Goal: Find specific page/section: Find specific page/section

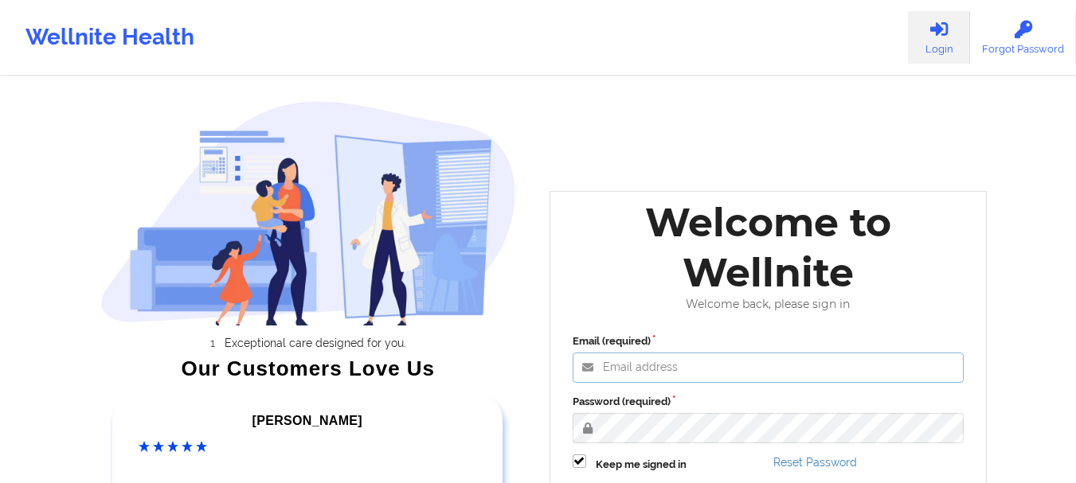
type input "[EMAIL_ADDRESS][DOMAIN_NAME]"
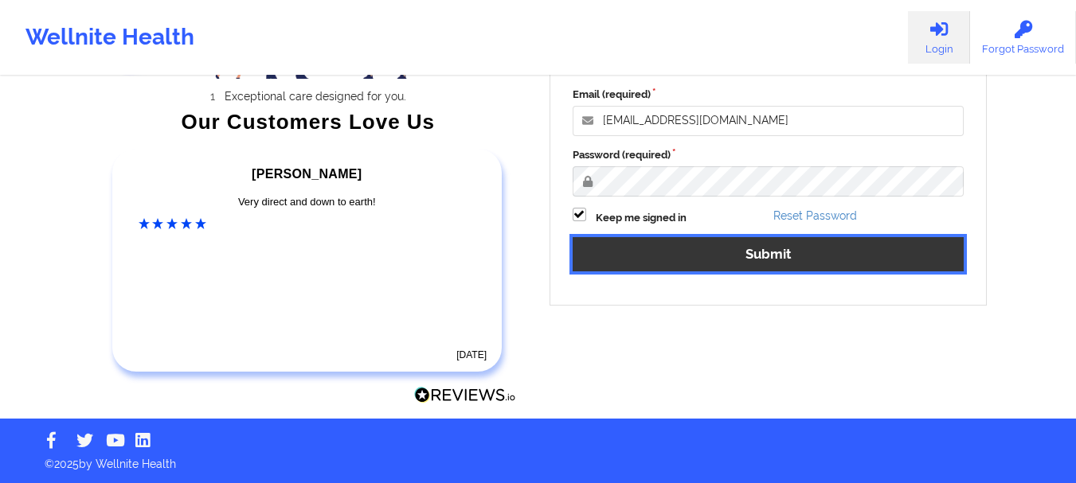
click at [710, 243] on button "Submit" at bounding box center [769, 254] width 392 height 34
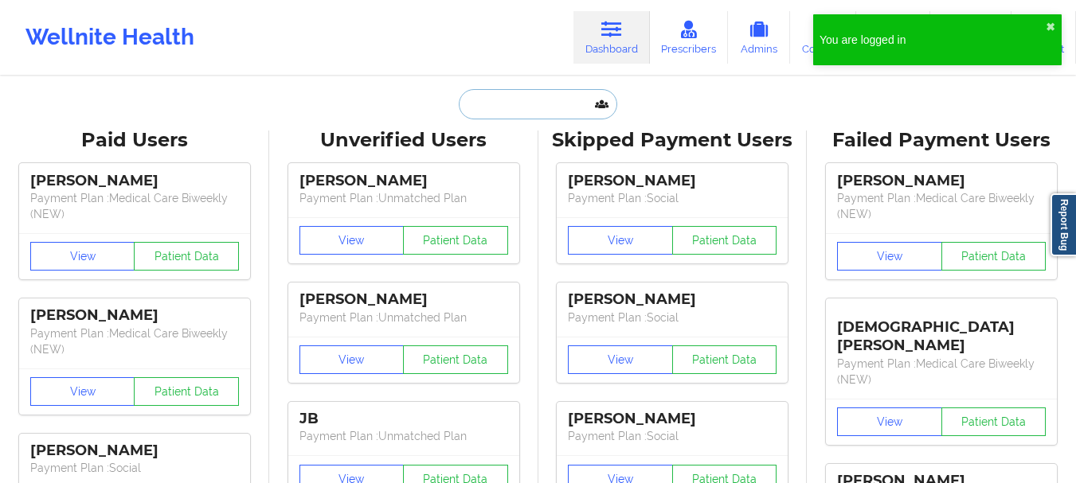
click at [538, 98] on input "text" at bounding box center [538, 104] width 158 height 30
type input "b"
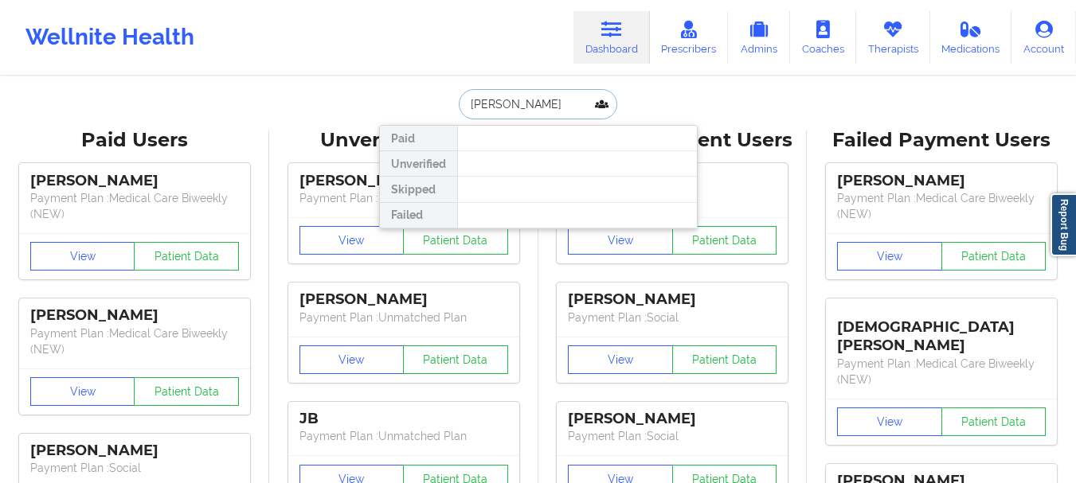
type input "[PERSON_NAME]"
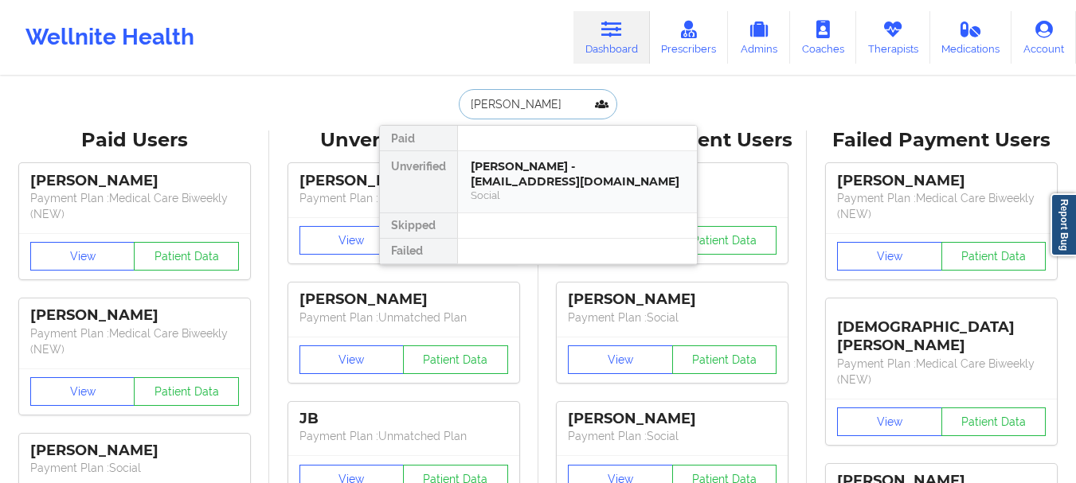
click at [534, 175] on div "[PERSON_NAME] - [EMAIL_ADDRESS][DOMAIN_NAME]" at bounding box center [577, 173] width 213 height 29
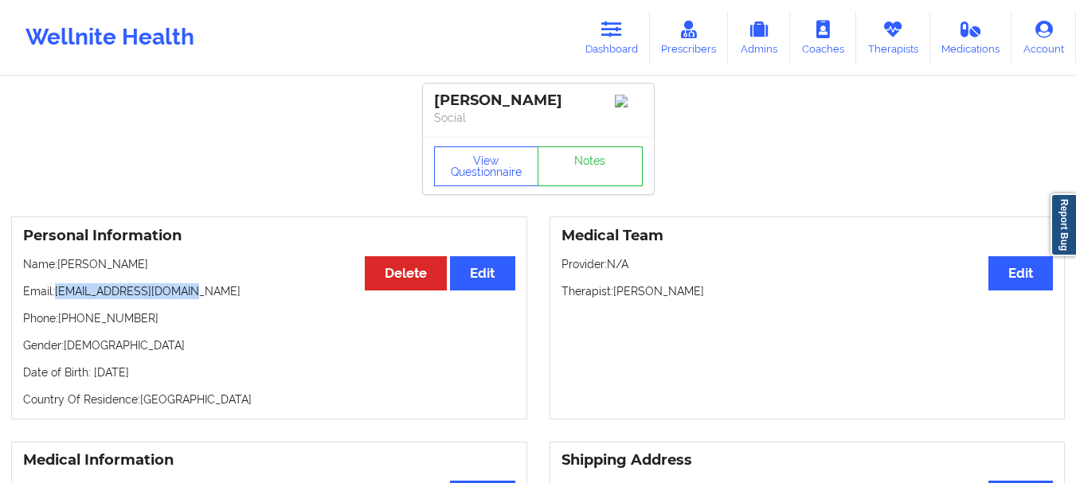
drag, startPoint x: 193, startPoint y: 297, endPoint x: 53, endPoint y: 291, distance: 139.5
click at [53, 291] on p "Email: [EMAIL_ADDRESS][DOMAIN_NAME]" at bounding box center [269, 292] width 492 height 16
copy p "[EMAIL_ADDRESS][DOMAIN_NAME]"
click at [620, 49] on link "Dashboard" at bounding box center [611, 37] width 76 height 53
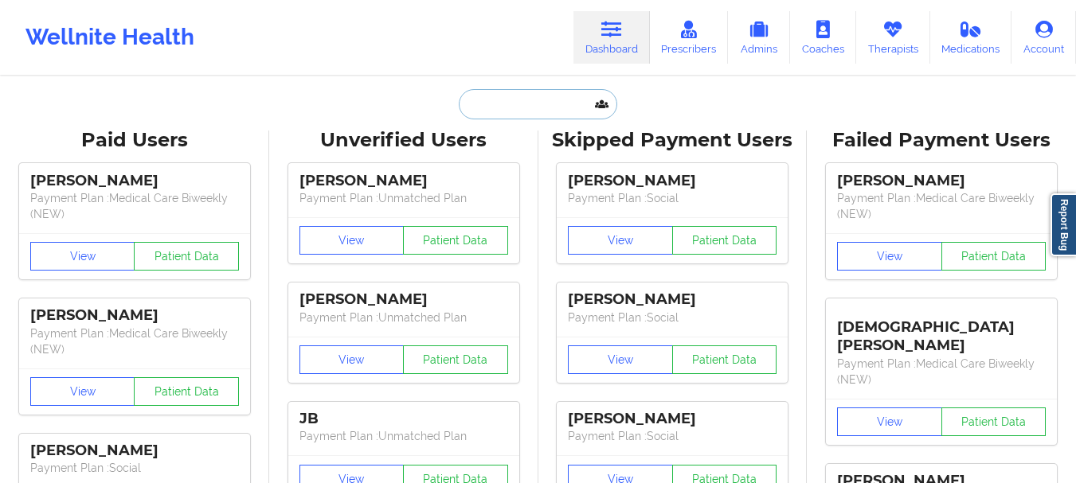
click at [527, 101] on input "text" at bounding box center [538, 104] width 158 height 30
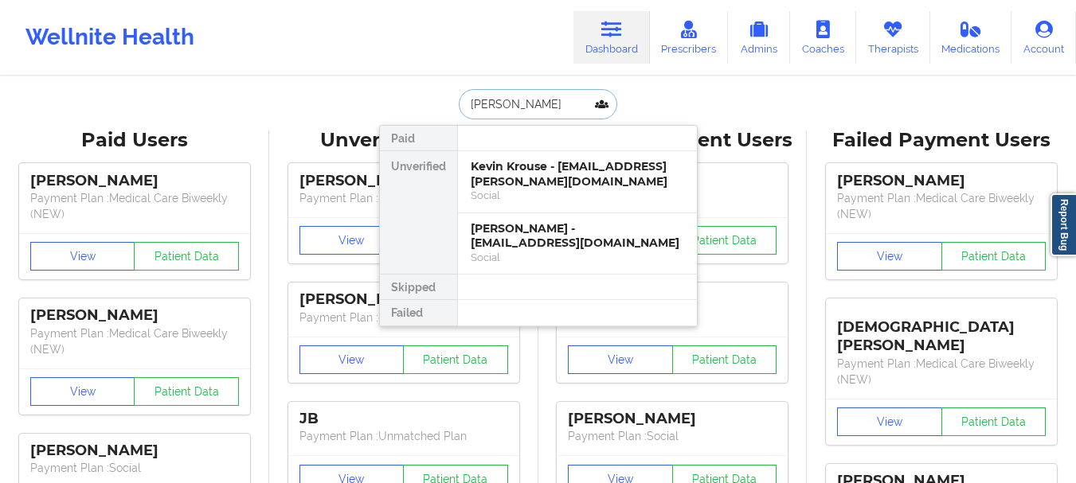
click at [532, 114] on input "[PERSON_NAME]" at bounding box center [538, 104] width 158 height 30
click at [530, 112] on input "[PERSON_NAME]" at bounding box center [538, 104] width 158 height 30
type input "K"
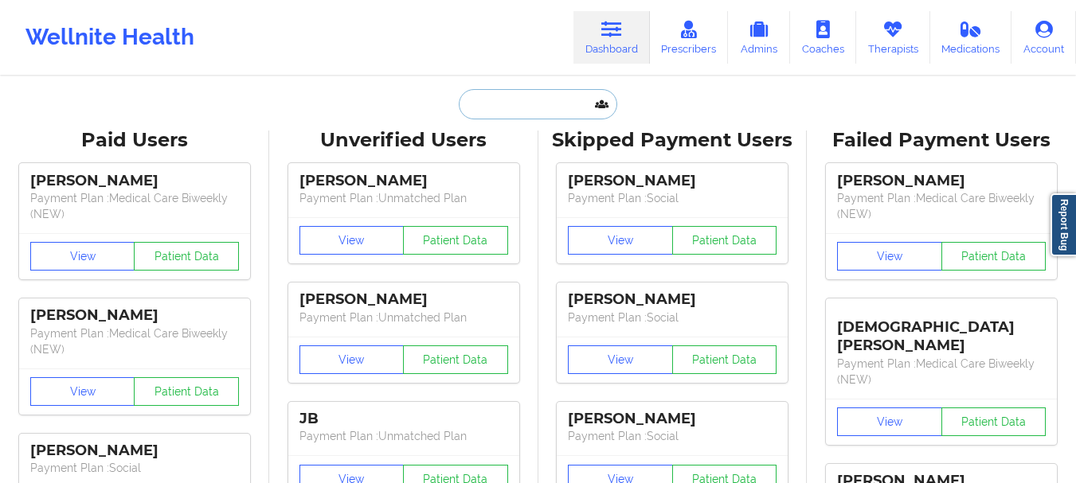
paste input "[PERSON_NAME][EMAIL_ADDRESS][PERSON_NAME][DOMAIN_NAME]"
type input "[PERSON_NAME][EMAIL_ADDRESS][PERSON_NAME][DOMAIN_NAME]"
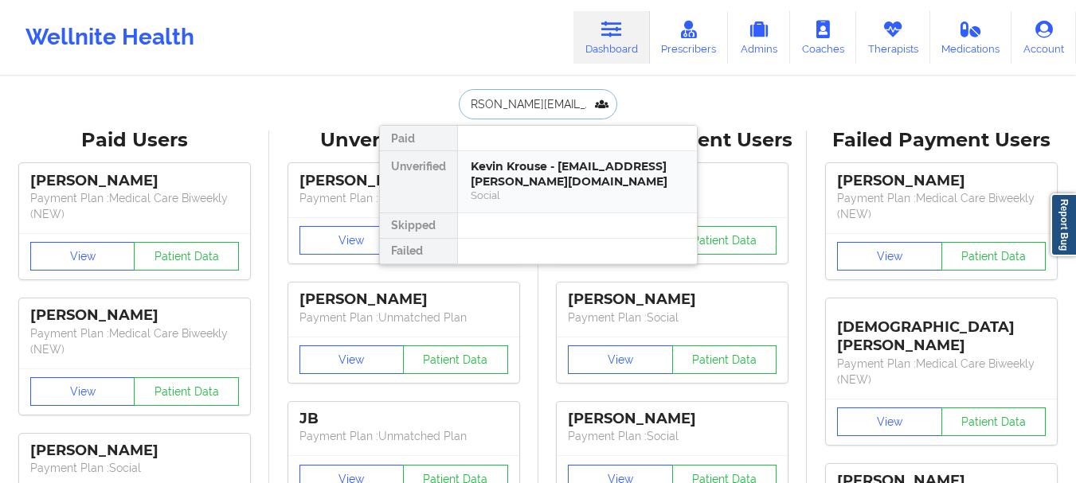
click at [498, 182] on div "Kevin Krouse - [EMAIL_ADDRESS][PERSON_NAME][DOMAIN_NAME]" at bounding box center [577, 173] width 213 height 29
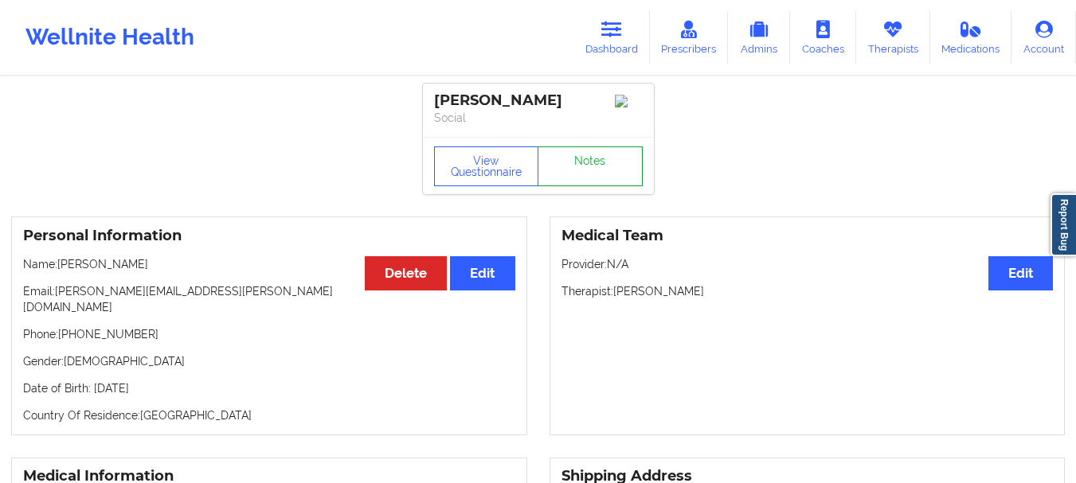
click at [588, 166] on link "Notes" at bounding box center [590, 167] width 105 height 40
click at [610, 60] on link "Dashboard" at bounding box center [611, 37] width 76 height 53
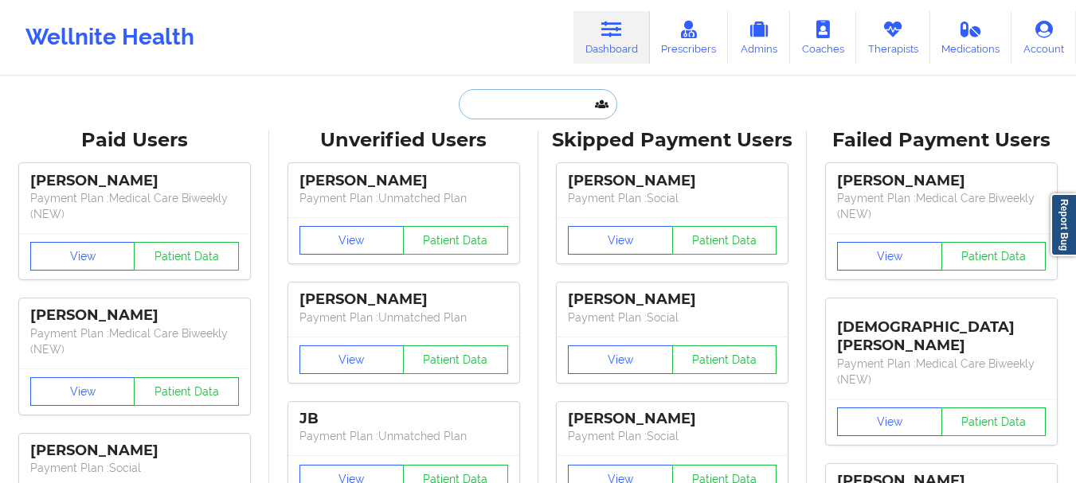
click at [519, 109] on input "text" at bounding box center [538, 104] width 158 height 30
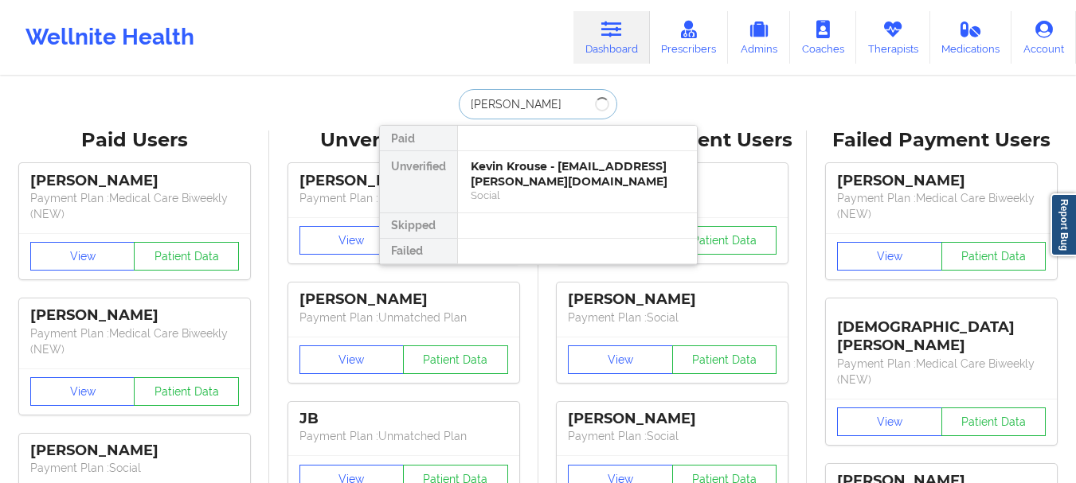
type input "[PERSON_NAME]"
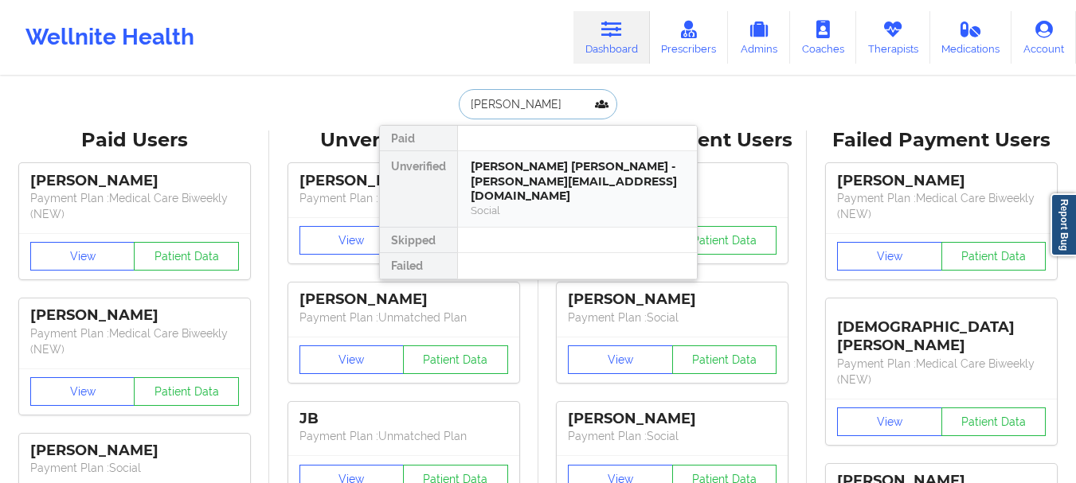
click at [538, 170] on div "[PERSON_NAME] [PERSON_NAME] - [PERSON_NAME][EMAIL_ADDRESS][DOMAIN_NAME]" at bounding box center [577, 181] width 213 height 45
